Goal: Task Accomplishment & Management: Manage account settings

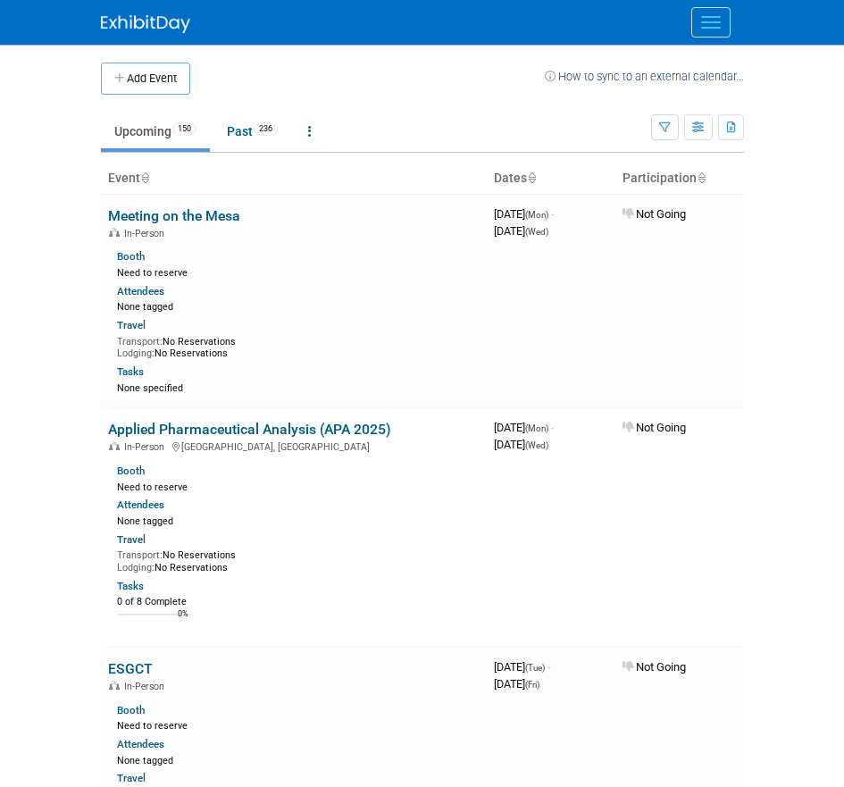
click at [700, 177] on icon at bounding box center [700, 179] width 9 height 12
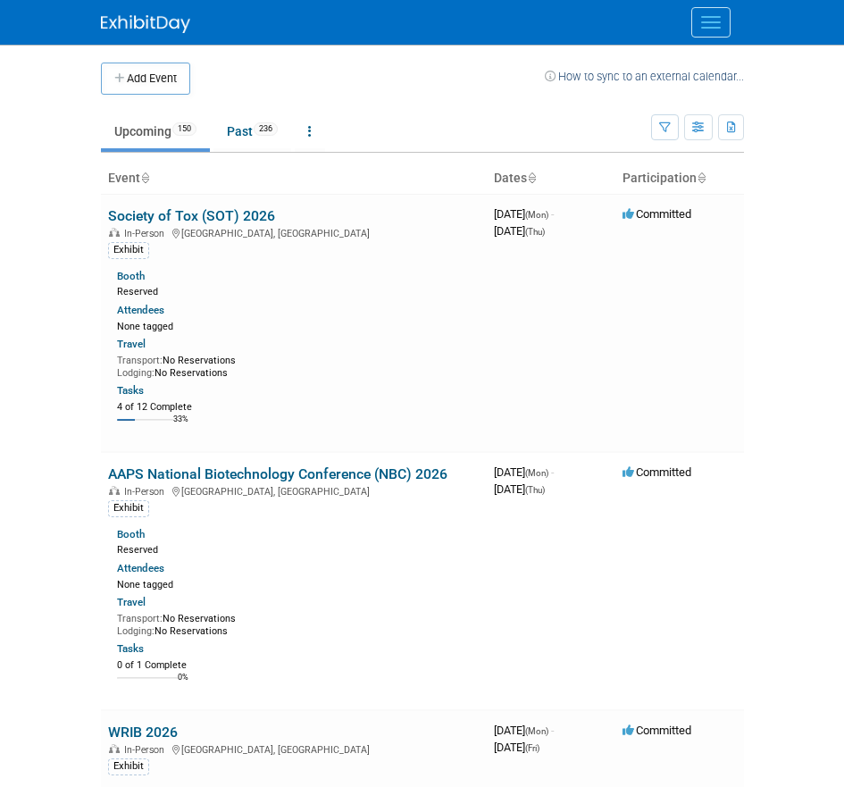
click at [698, 177] on icon at bounding box center [700, 179] width 9 height 12
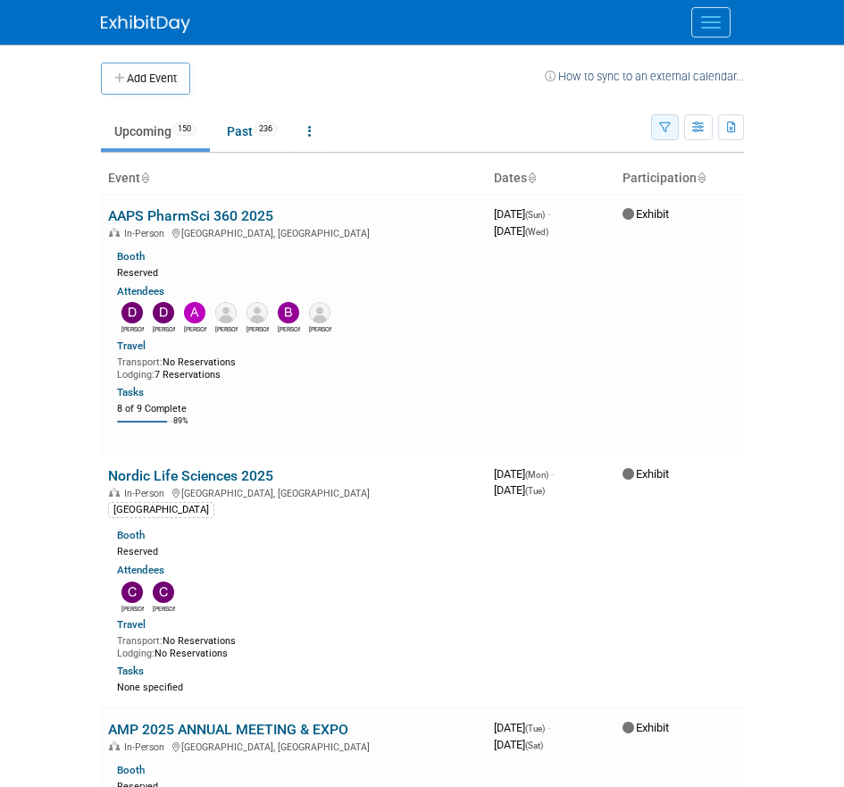
click at [651, 129] on button "button" at bounding box center [665, 127] width 28 height 26
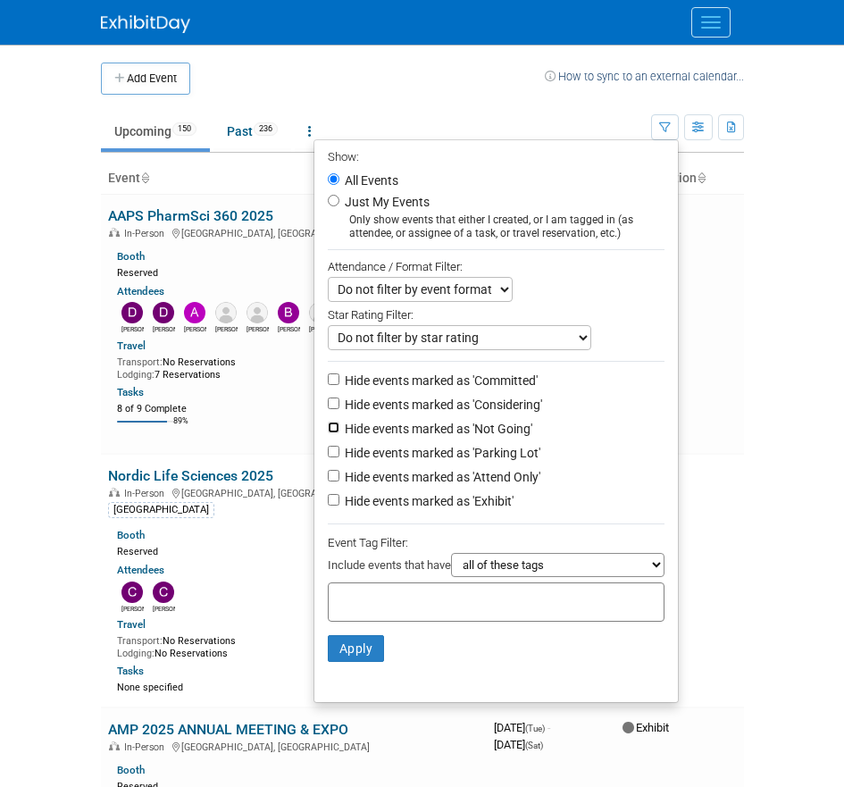
click at [328, 433] on input "Hide events marked as 'Not Going'" at bounding box center [334, 427] width 12 height 12
checkbox input "true"
click at [328, 452] on input "Hide events marked as 'Parking Lot'" at bounding box center [334, 451] width 12 height 12
checkbox input "true"
click at [328, 481] on input "Hide events marked as 'Attend Only'" at bounding box center [334, 476] width 12 height 12
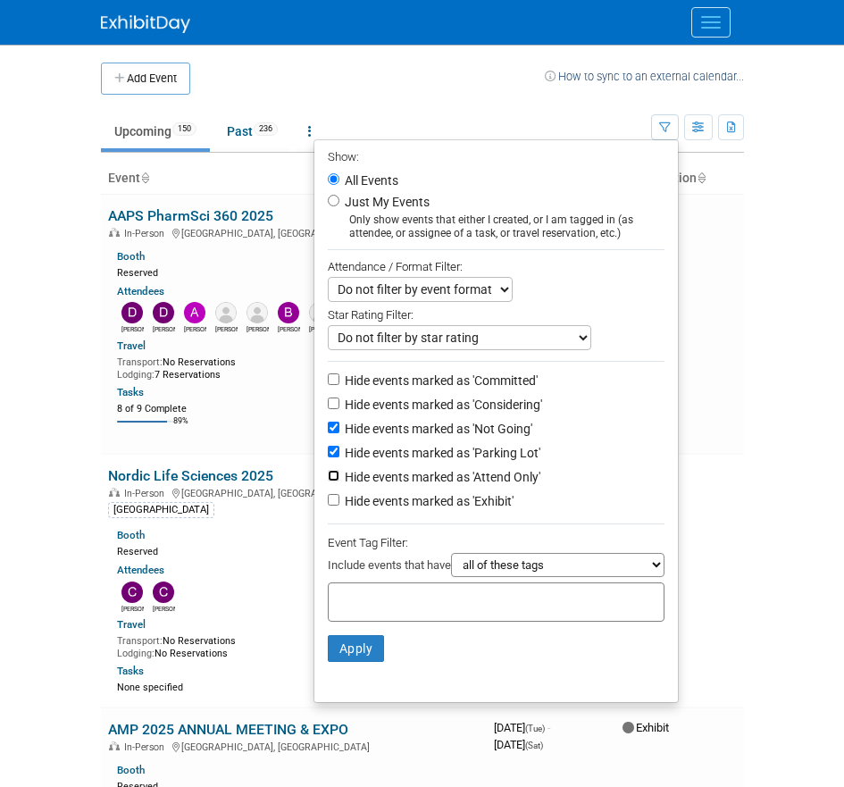
checkbox input "true"
click at [328, 407] on input "Hide events marked as 'Considering'" at bounding box center [334, 403] width 12 height 12
checkbox input "true"
click at [366, 658] on button "Apply" at bounding box center [356, 648] width 57 height 27
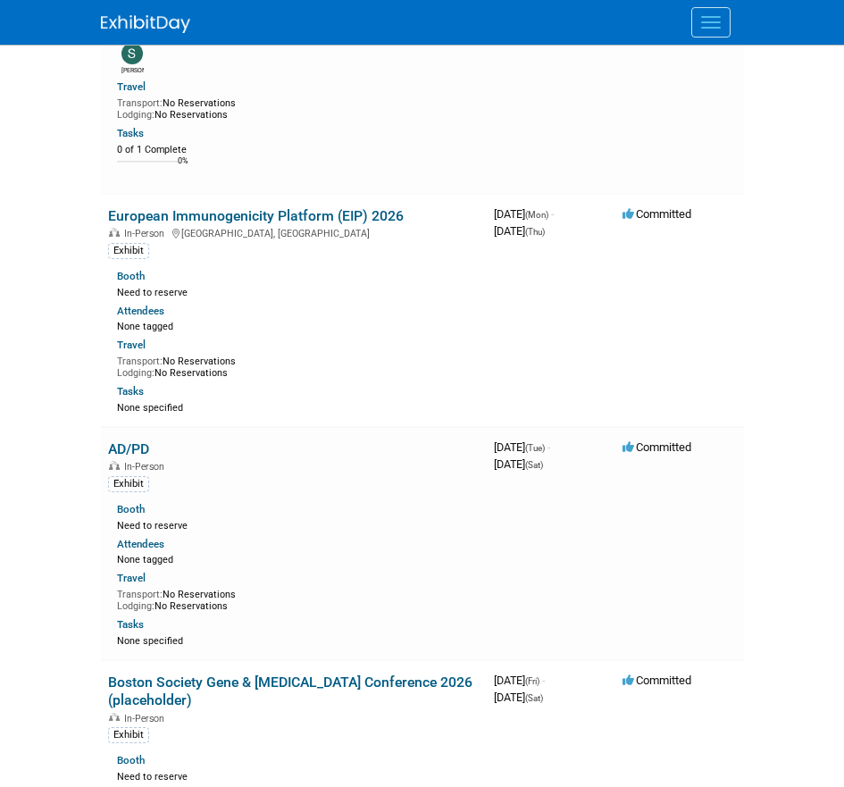
scroll to position [1837, 0]
